Goal: Task Accomplishment & Management: Complete application form

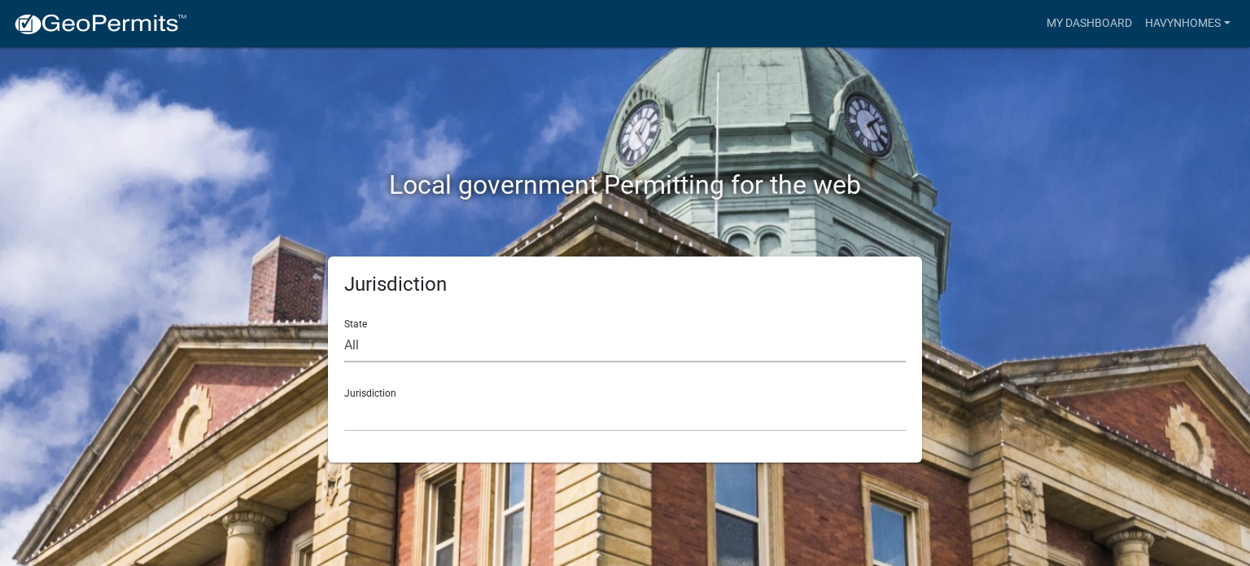
click at [499, 352] on select "All [US_STATE] [US_STATE] [US_STATE] [US_STATE] [US_STATE] [US_STATE] [US_STATE…" at bounding box center [625, 345] width 562 height 33
select select "[US_STATE]"
click at [344, 329] on select "All [US_STATE] [US_STATE] [US_STATE] [US_STATE] [US_STATE] [US_STATE] [US_STATE…" at bounding box center [625, 345] width 562 height 33
click at [446, 419] on select "City of [GEOGRAPHIC_DATA], [US_STATE] City of [GEOGRAPHIC_DATA], [US_STATE] Cit…" at bounding box center [625, 414] width 562 height 33
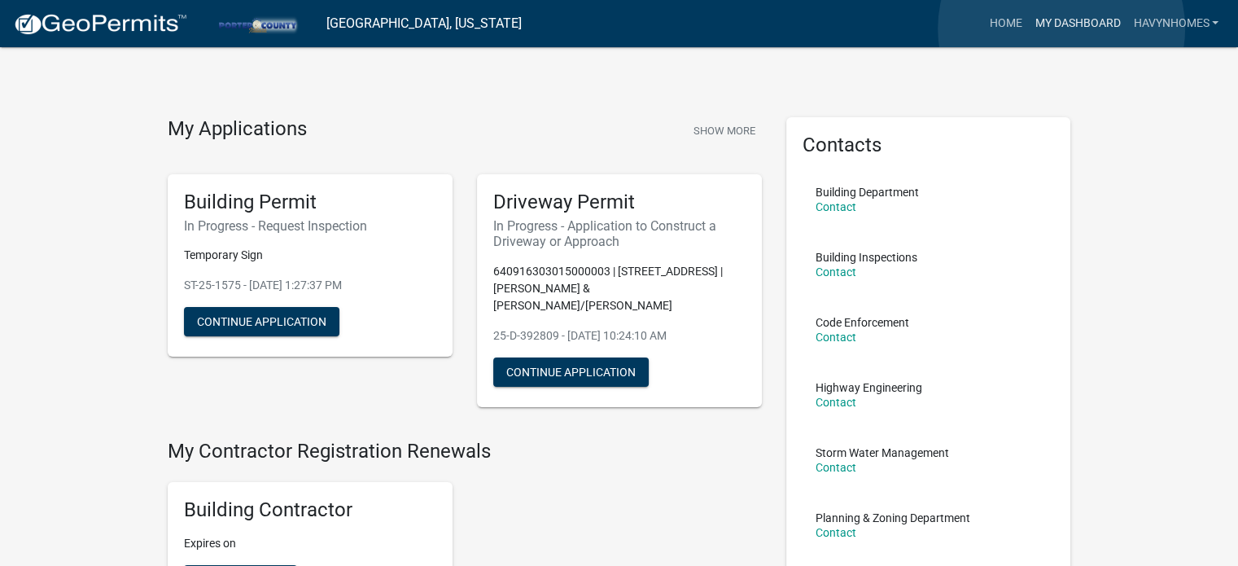
click at [1062, 28] on link "My Dashboard" at bounding box center [1077, 23] width 98 height 31
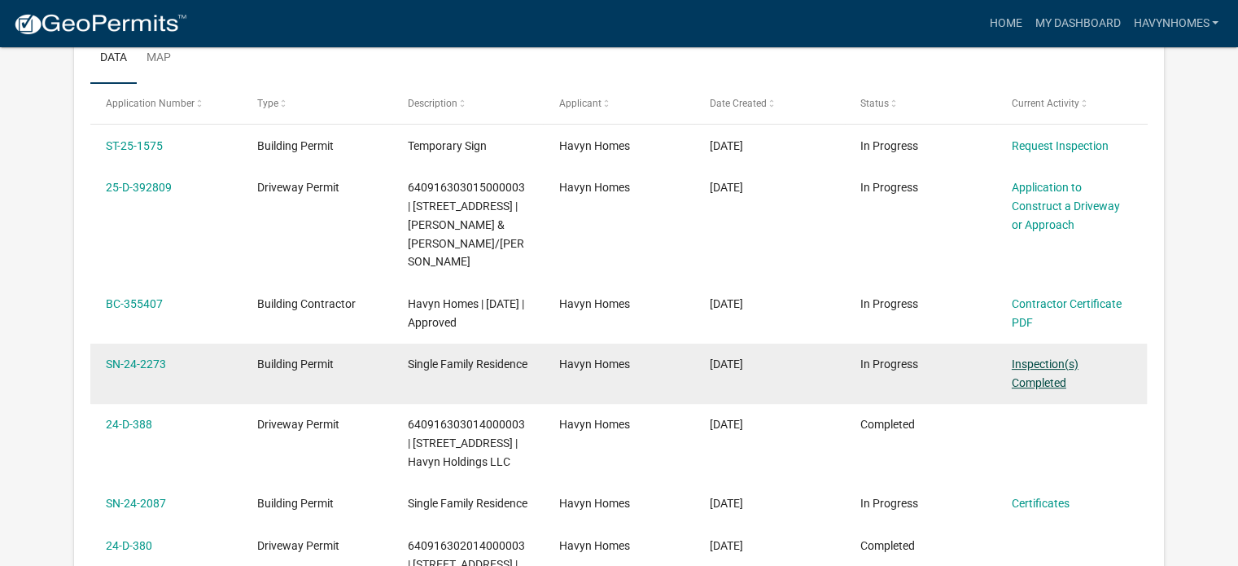
scroll to position [379, 0]
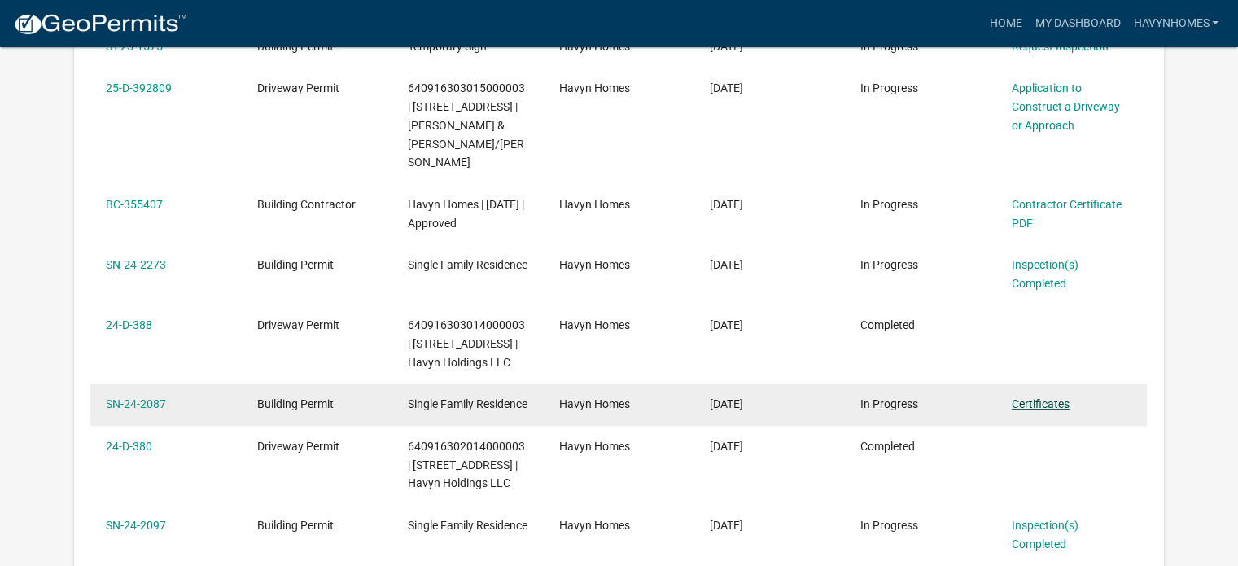
click at [1048, 397] on link "Certificates" at bounding box center [1041, 403] width 58 height 13
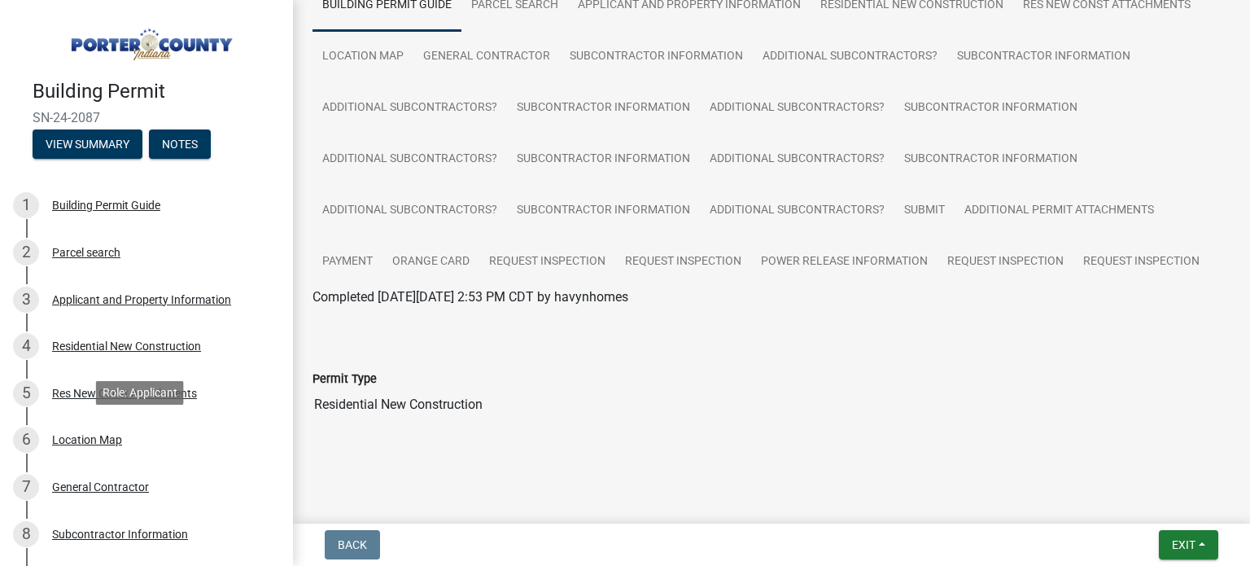
scroll to position [514, 0]
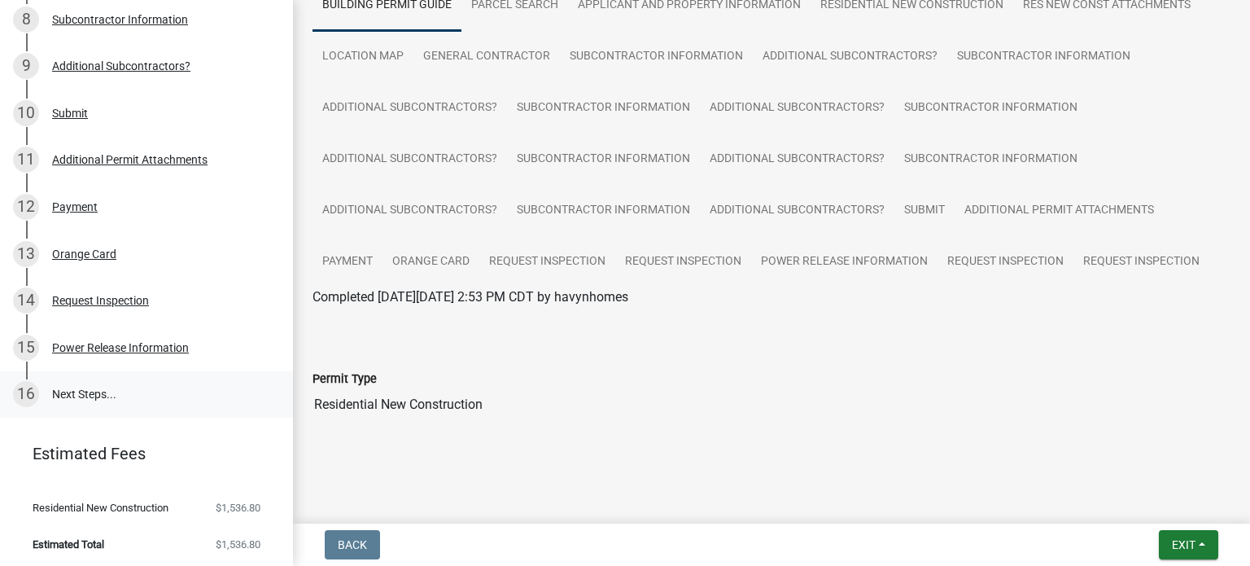
click at [138, 388] on link "16 Next Steps..." at bounding box center [146, 394] width 293 height 47
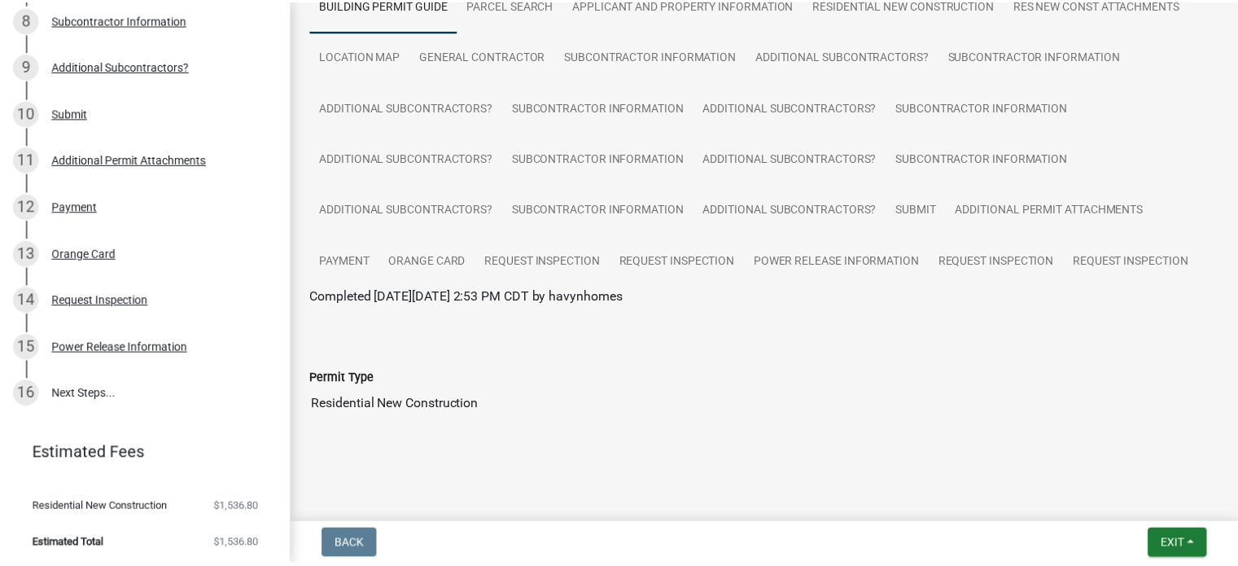
scroll to position [0, 0]
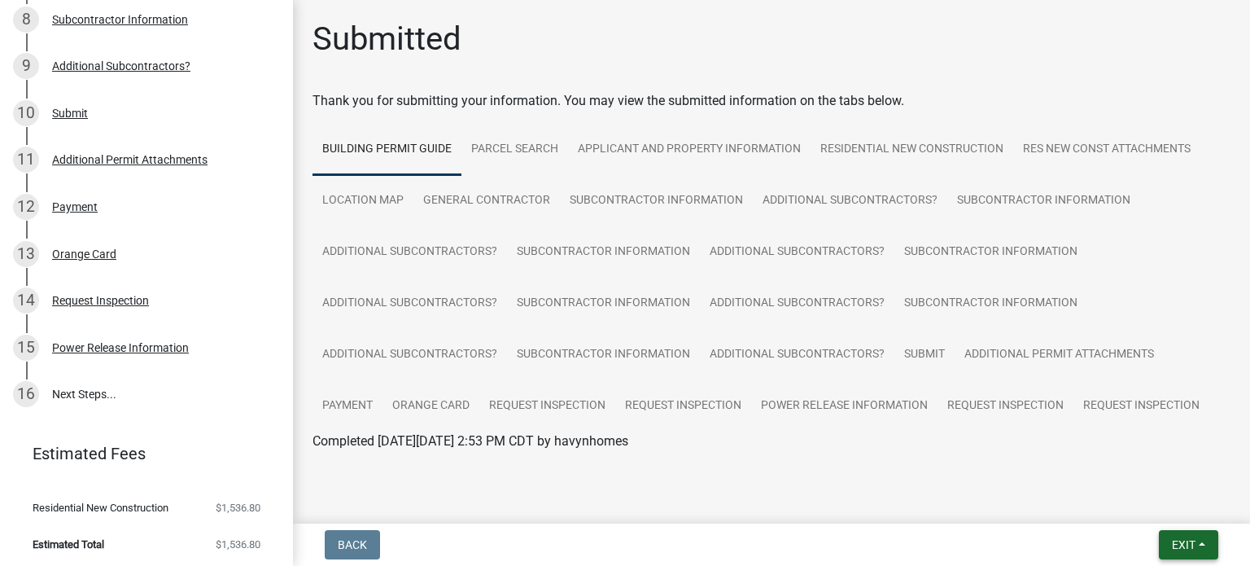
click at [1186, 547] on span "Exit" at bounding box center [1184, 544] width 24 height 13
click at [1179, 514] on button "Save & Exit" at bounding box center [1154, 502] width 130 height 39
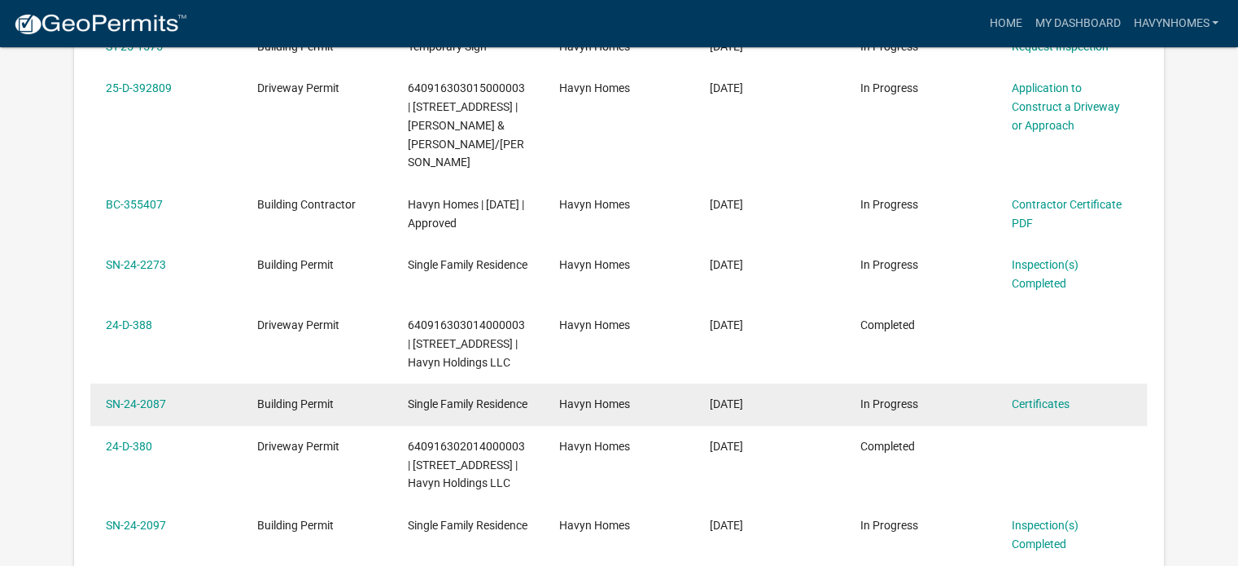
scroll to position [379, 0]
